Goal: Use online tool/utility: Utilize a website feature to perform a specific function

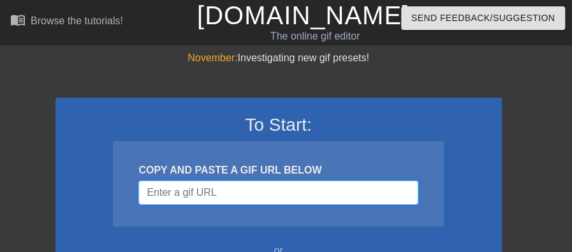
click at [300, 197] on input "Username" at bounding box center [277, 193] width 279 height 24
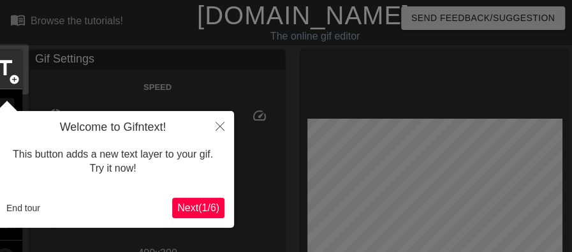
scroll to position [31, 0]
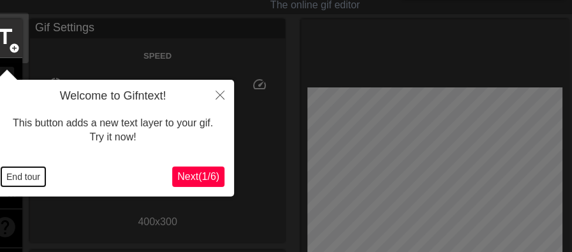
click at [20, 174] on button "End tour" at bounding box center [23, 176] width 44 height 19
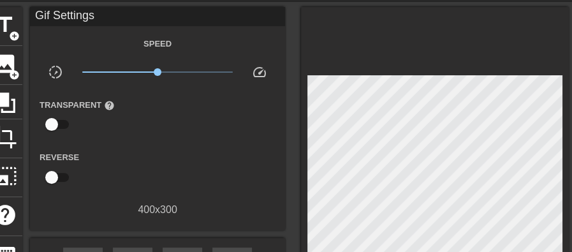
scroll to position [43, 0]
click at [6, 15] on span "title" at bounding box center [5, 25] width 24 height 24
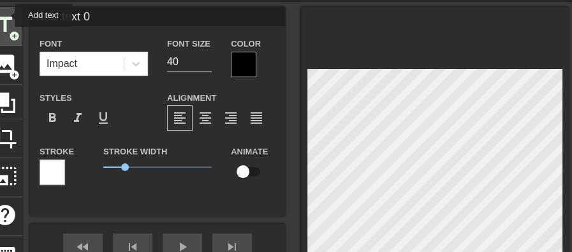
scroll to position [0, 991]
click at [251, 68] on div at bounding box center [244, 65] width 26 height 26
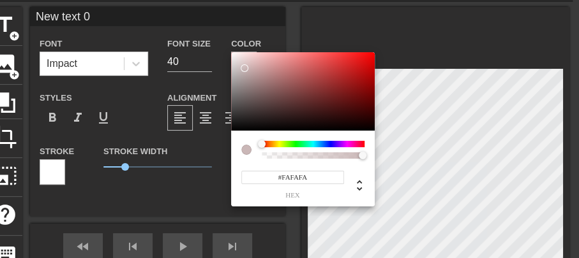
type input "#FFFFFF"
drag, startPoint x: 253, startPoint y: 77, endPoint x: 202, endPoint y: 34, distance: 66.6
click at [202, 34] on div "#FFFFFF hex" at bounding box center [289, 129] width 579 height 258
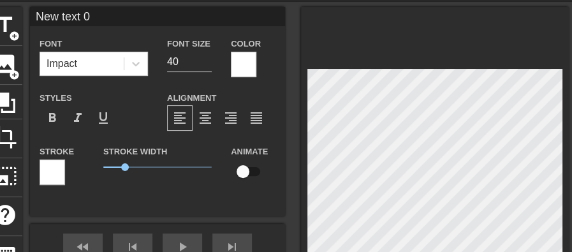
click at [54, 167] on div at bounding box center [53, 172] width 26 height 26
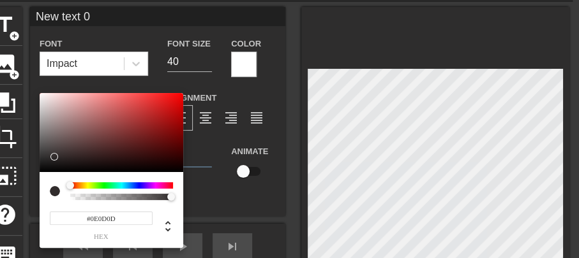
type input "#000000"
drag, startPoint x: 55, startPoint y: 157, endPoint x: 13, endPoint y: 205, distance: 63.3
click at [13, 205] on div "#000000 hex" at bounding box center [289, 129] width 579 height 258
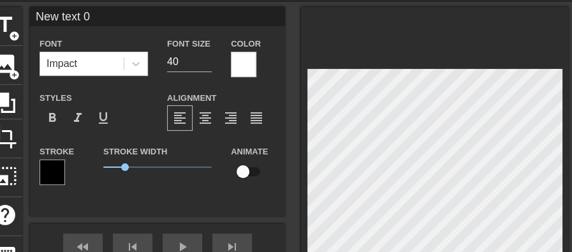
click at [245, 60] on div at bounding box center [244, 65] width 26 height 26
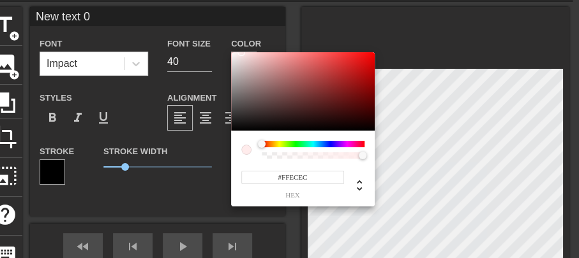
type input "#FFFFFF"
drag, startPoint x: 236, startPoint y: 63, endPoint x: 204, endPoint y: 36, distance: 41.7
click at [204, 36] on div "#FFFFFF hex" at bounding box center [289, 129] width 579 height 258
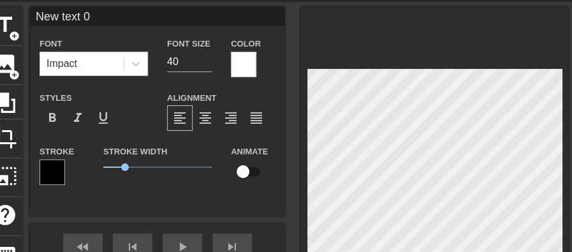
click at [119, 22] on input "New text 0" at bounding box center [157, 16] width 255 height 19
type input "NOSTO!"
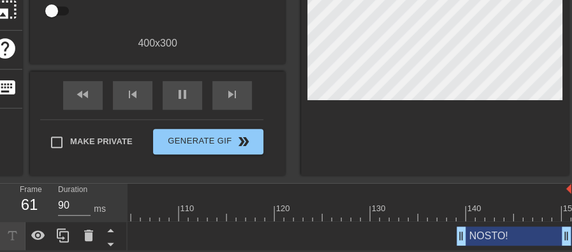
scroll to position [216, 0]
click at [423, 135] on div at bounding box center [435, 8] width 268 height 335
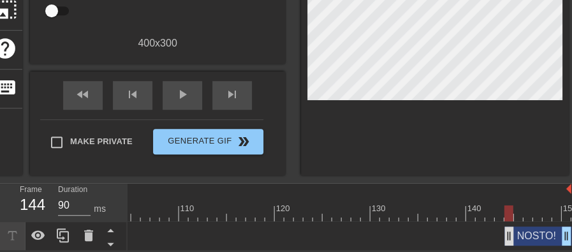
drag, startPoint x: 462, startPoint y: 232, endPoint x: 507, endPoint y: 226, distance: 45.1
drag, startPoint x: 507, startPoint y: 229, endPoint x: 487, endPoint y: 235, distance: 21.2
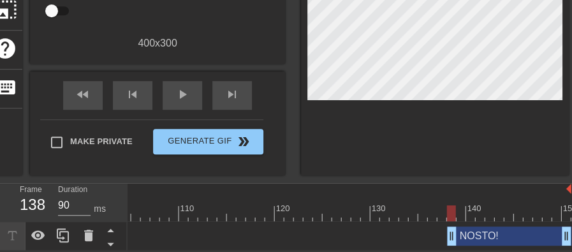
drag, startPoint x: 487, startPoint y: 230, endPoint x: 450, endPoint y: 232, distance: 37.1
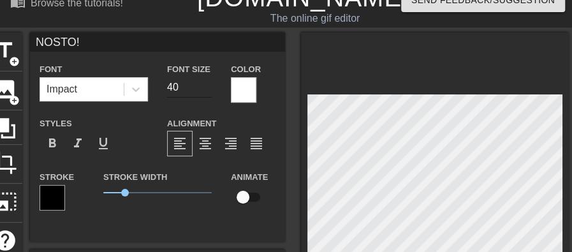
scroll to position [17, 0]
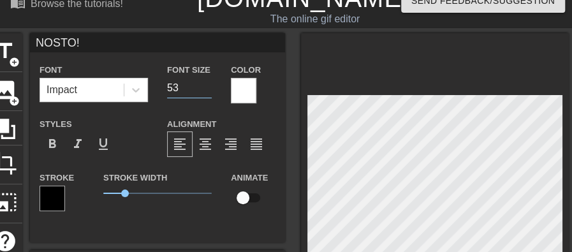
click at [205, 85] on input "53" at bounding box center [189, 88] width 45 height 20
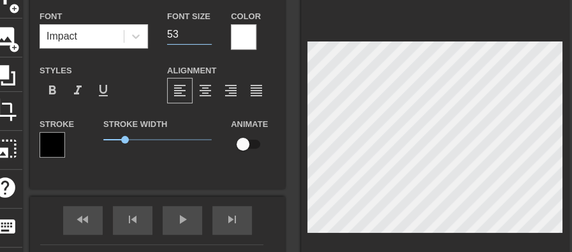
scroll to position [70, 0]
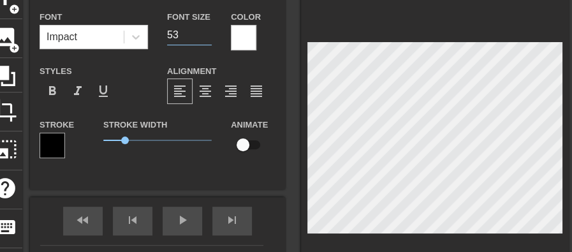
click at [204, 28] on input "53" at bounding box center [189, 35] width 45 height 20
click at [208, 35] on input "52" at bounding box center [189, 35] width 45 height 20
click at [208, 35] on input "51" at bounding box center [189, 35] width 45 height 20
type input "57"
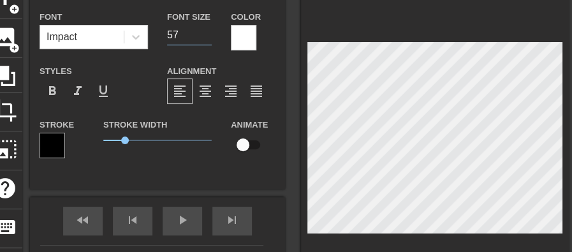
click at [207, 32] on input "57" at bounding box center [189, 35] width 45 height 20
click at [223, 65] on div "Alignment format_align_left format_align_center format_align_right format_align…" at bounding box center [222, 83] width 128 height 41
click at [291, 87] on div "title add_circle image add_circle crop photo_size_select_large help keyboard NO…" at bounding box center [278, 140] width 581 height 321
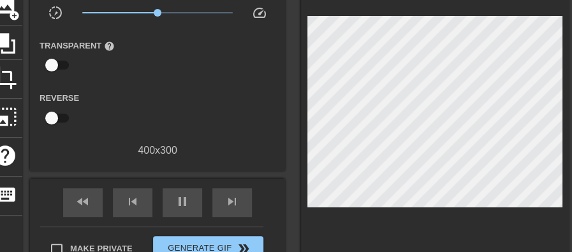
scroll to position [102, 0]
